Goal: Task Accomplishment & Management: Complete application form

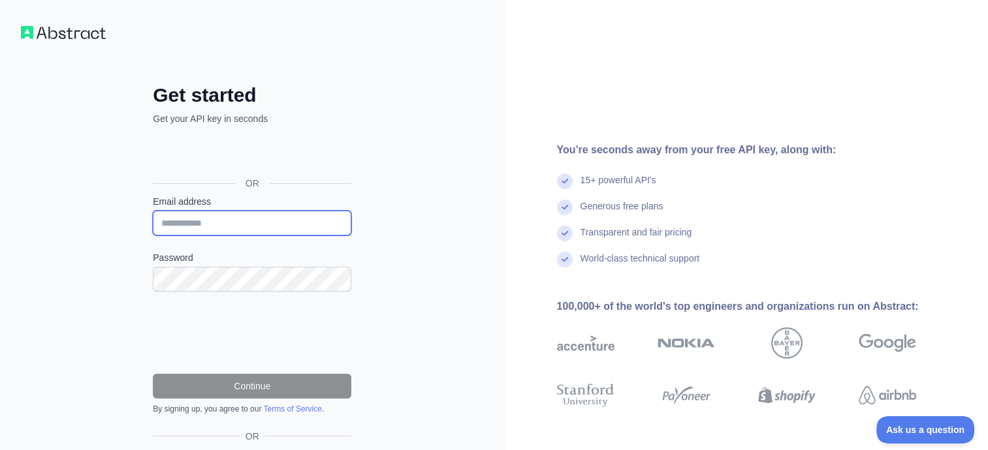
click at [225, 215] on input "Email address" at bounding box center [252, 223] width 198 height 25
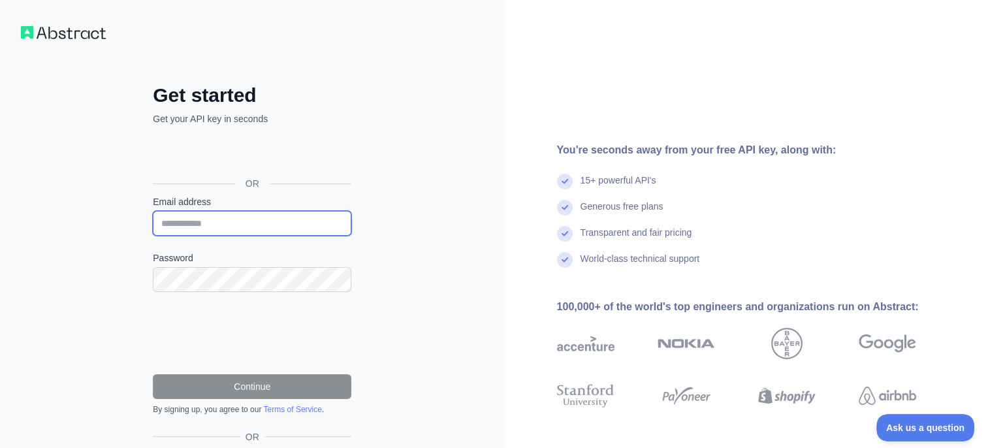
click at [231, 229] on input "Email address" at bounding box center [252, 223] width 198 height 25
click at [526, 155] on div "You're seconds away from your free API key, along with: 15+ powerful API's Gene…" at bounding box center [742, 267] width 474 height 251
click at [263, 221] on input "Email address" at bounding box center [252, 223] width 198 height 25
type input "**********"
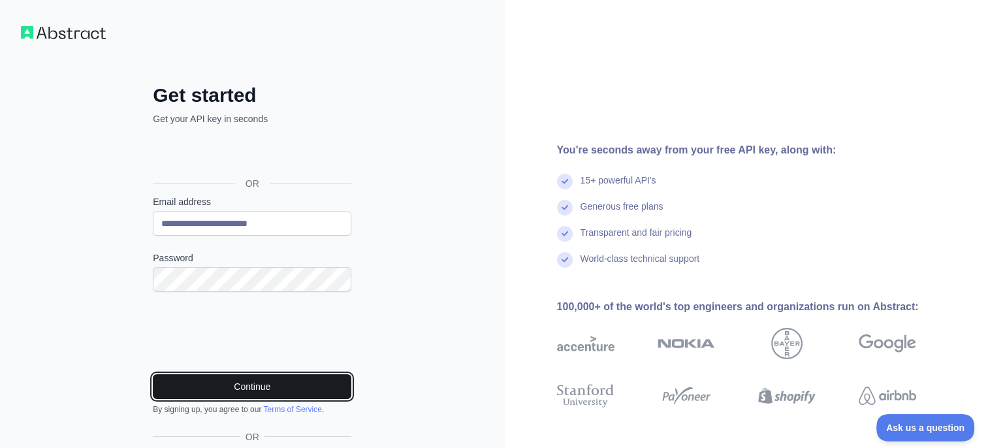
click at [190, 386] on button "Continue" at bounding box center [252, 386] width 198 height 25
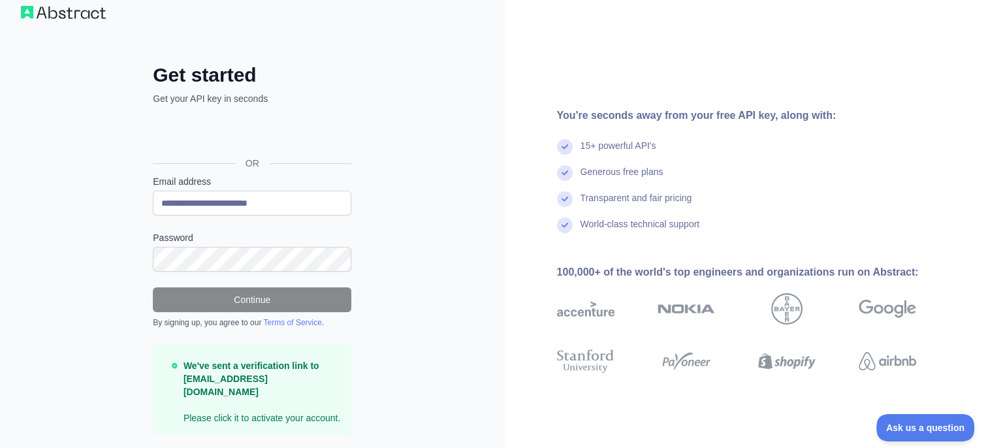
scroll to position [44, 0]
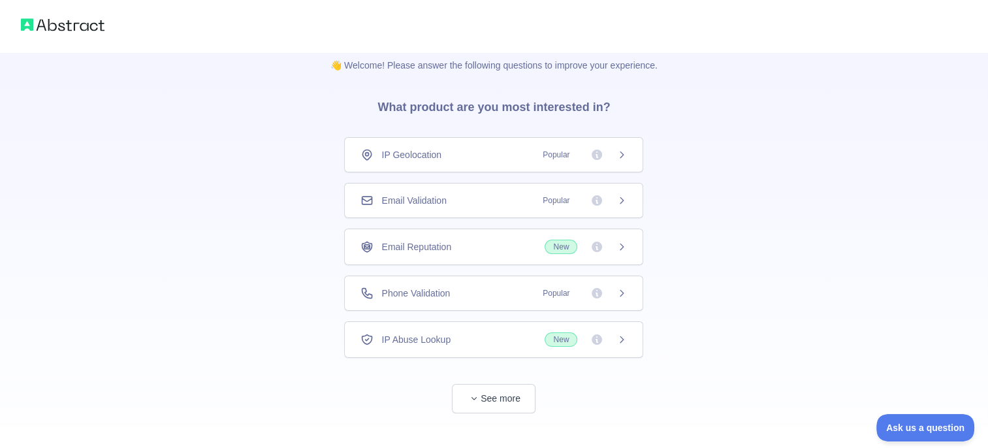
scroll to position [30, 0]
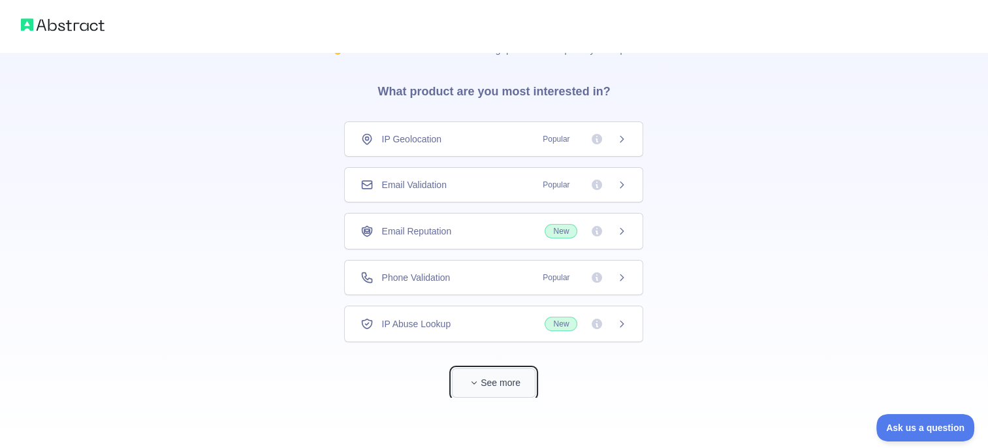
click at [489, 384] on button "See more" at bounding box center [494, 382] width 84 height 29
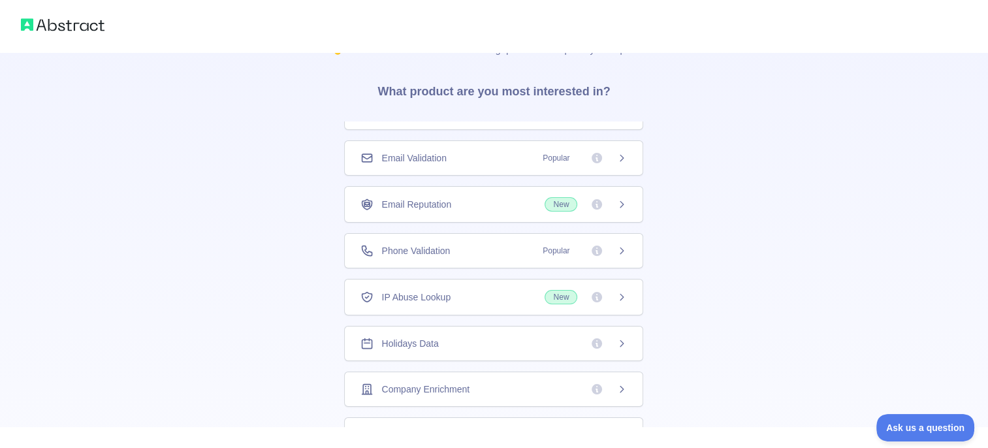
scroll to position [0, 0]
